Goal: Information Seeking & Learning: Learn about a topic

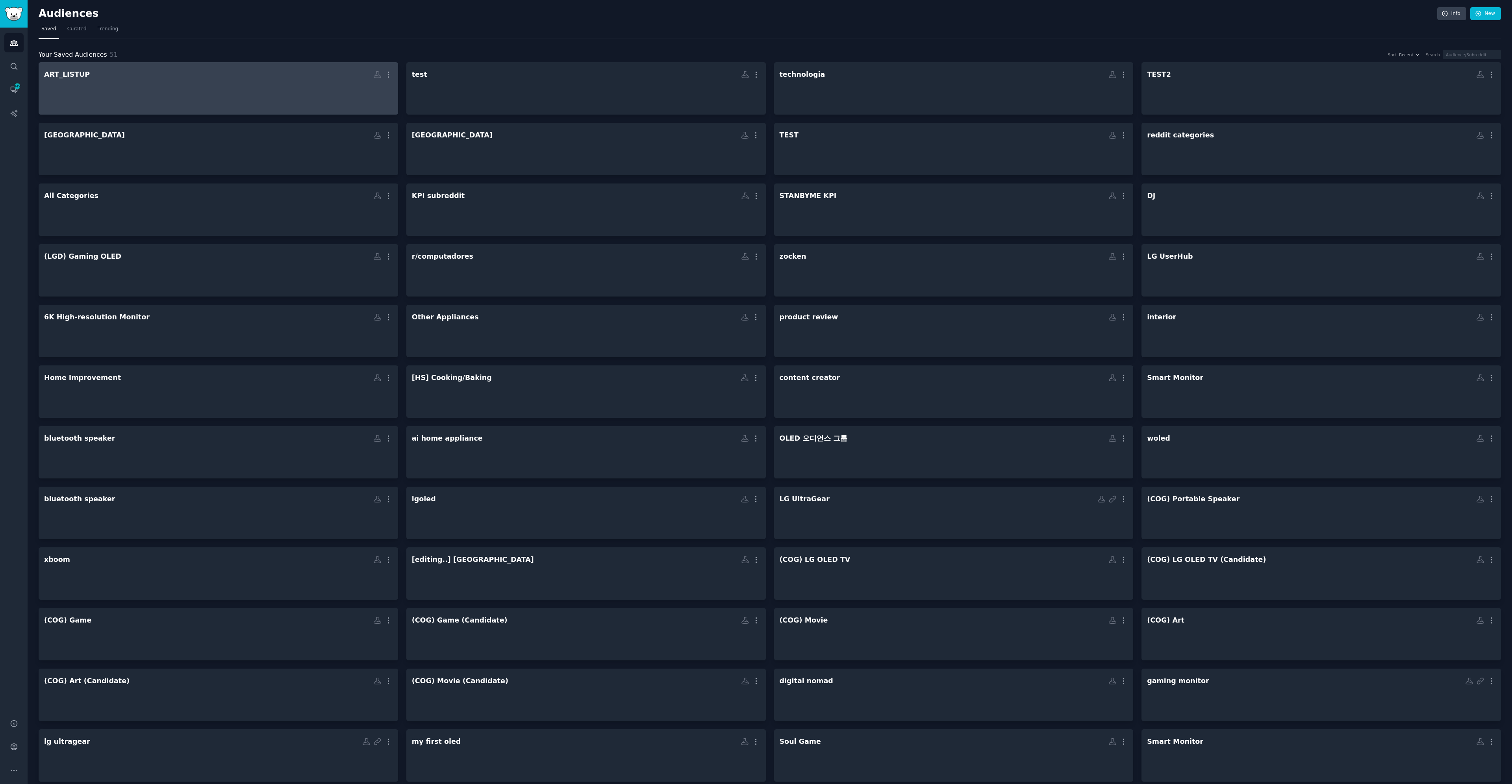
click at [186, 102] on div at bounding box center [218, 96] width 349 height 28
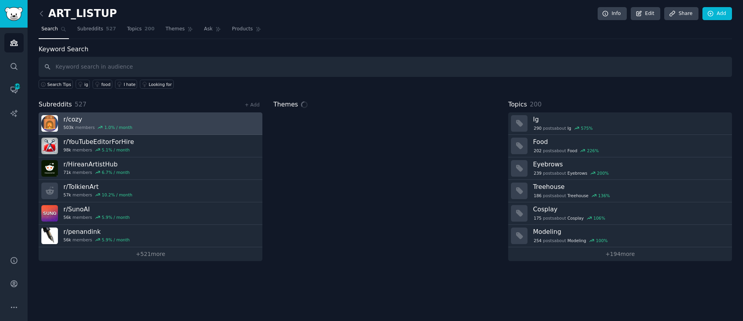
click at [87, 117] on h3 "r/ cozy" at bounding box center [97, 119] width 69 height 8
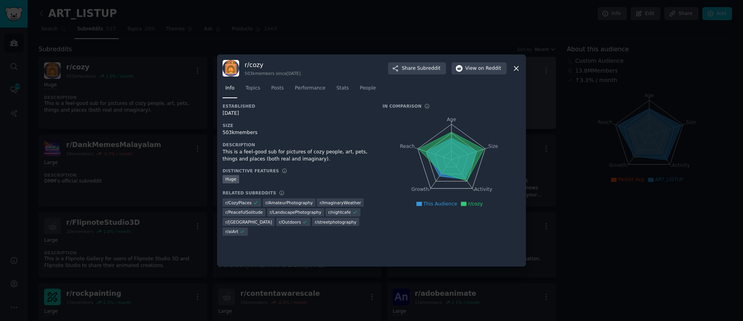
drag, startPoint x: 515, startPoint y: 69, endPoint x: 510, endPoint y: 70, distance: 5.6
click at [515, 69] on icon at bounding box center [516, 68] width 4 height 4
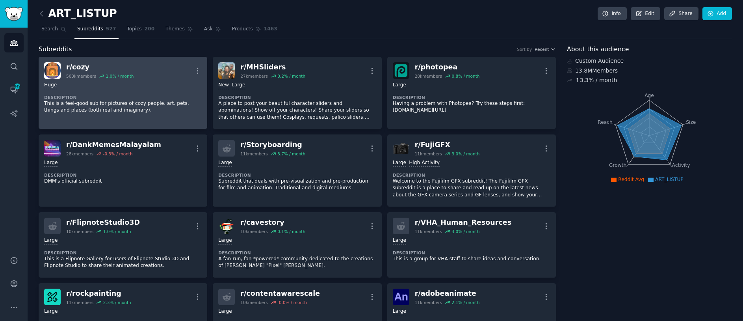
click at [143, 77] on div "r/ cozy 503k members 1.0 % / month More" at bounding box center [123, 70] width 158 height 17
click at [151, 105] on p "This is a feel-good sub for pictures of cozy people, art, pets, things and plac…" at bounding box center [123, 107] width 158 height 14
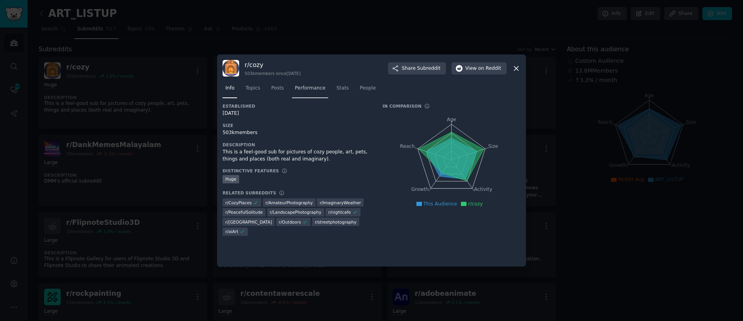
click at [315, 89] on span "Performance" at bounding box center [310, 88] width 31 height 7
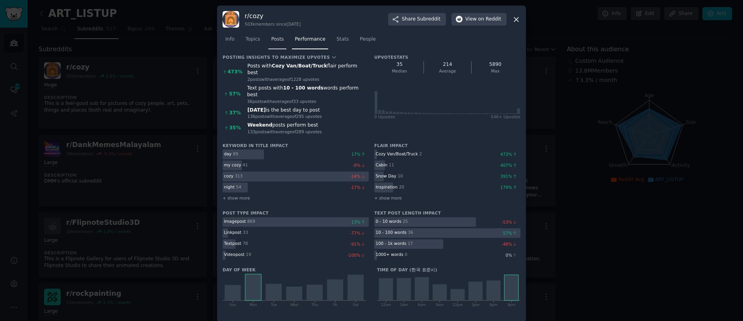
click at [281, 42] on span "Posts" at bounding box center [277, 39] width 13 height 7
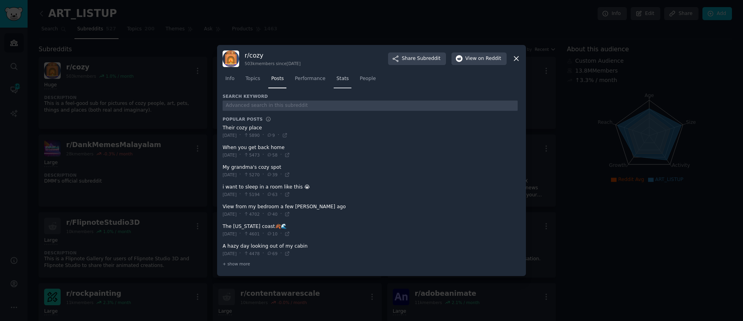
click at [334, 76] on link "Stats" at bounding box center [343, 81] width 18 height 16
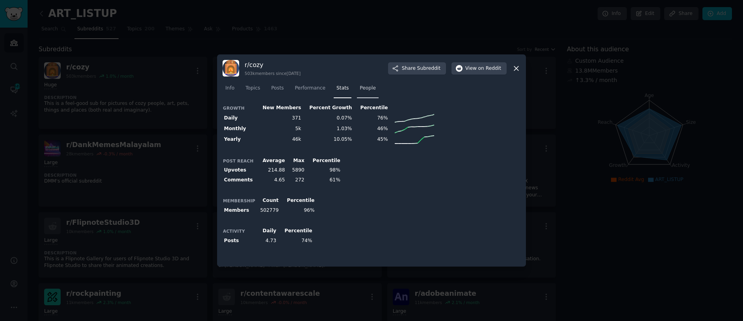
click at [360, 88] on span "People" at bounding box center [368, 88] width 16 height 7
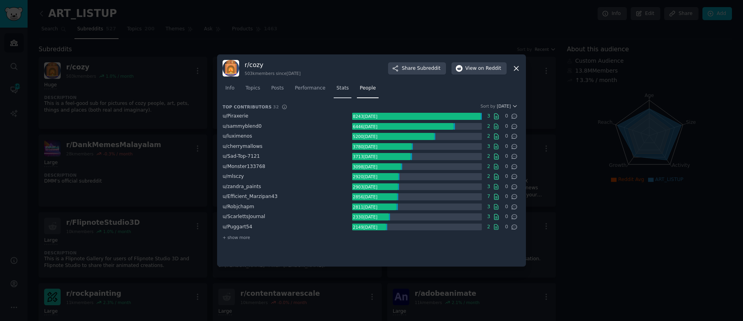
click at [334, 91] on link "Stats" at bounding box center [343, 90] width 18 height 16
